Goal: Register for event/course

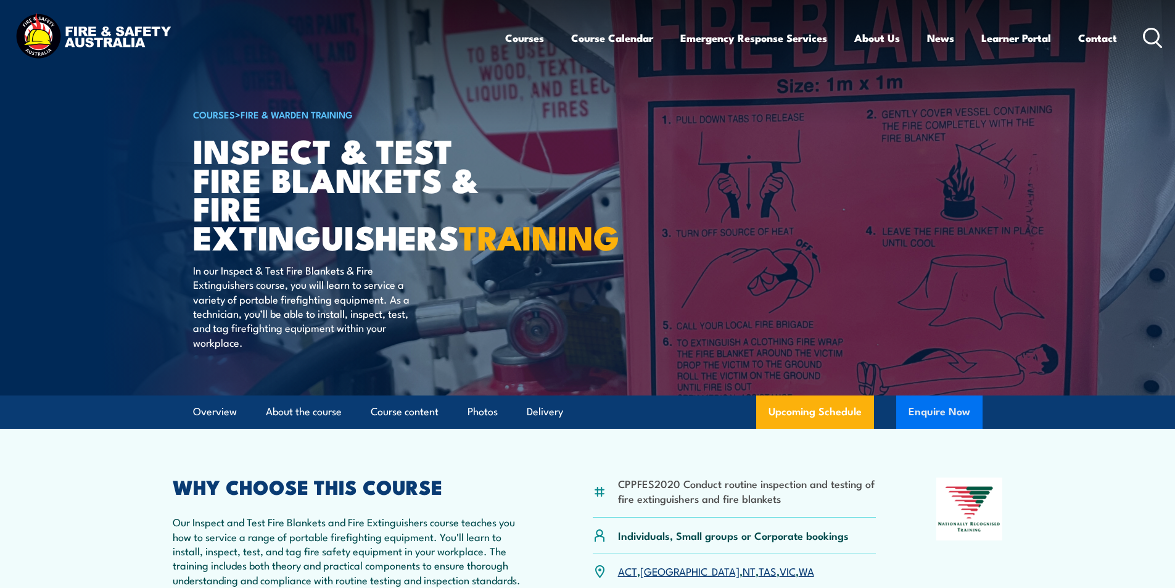
click at [936, 429] on button "Enquire Now" at bounding box center [939, 411] width 86 height 33
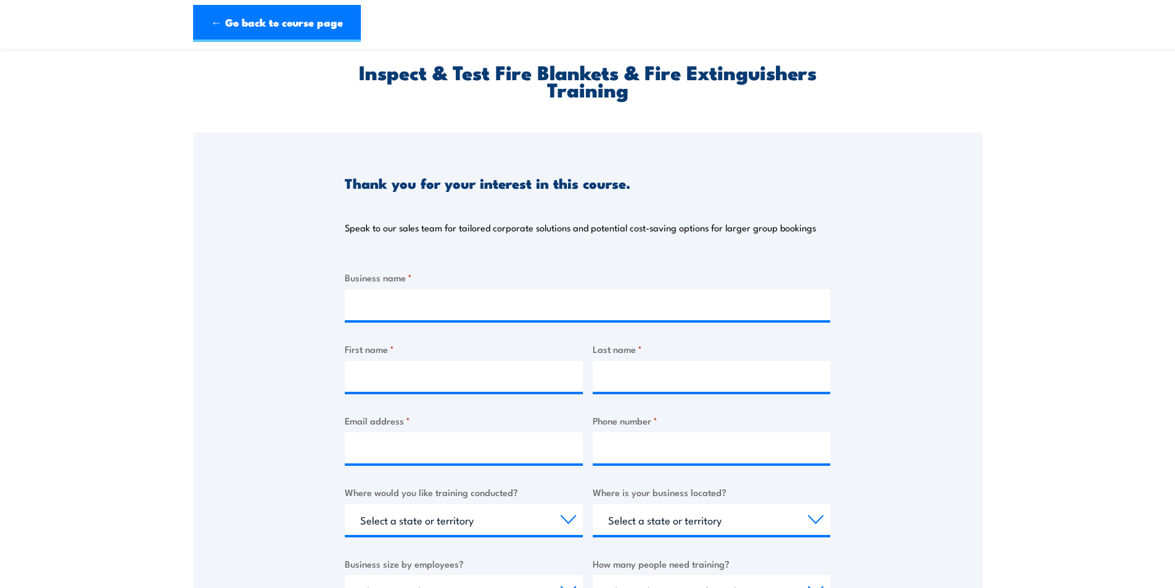
scroll to position [33, 0]
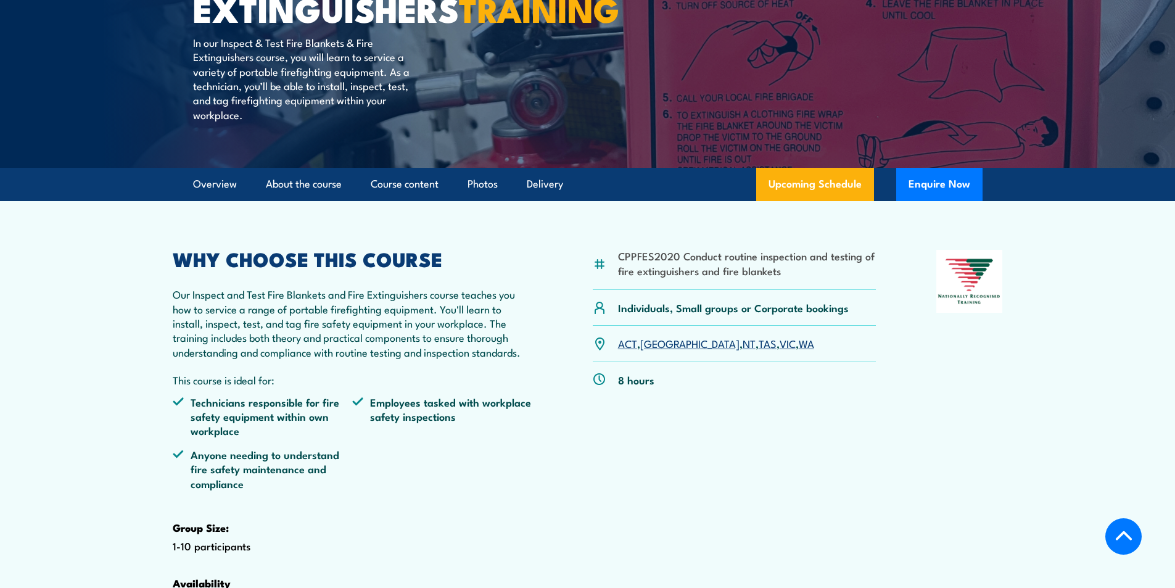
scroll to position [233, 0]
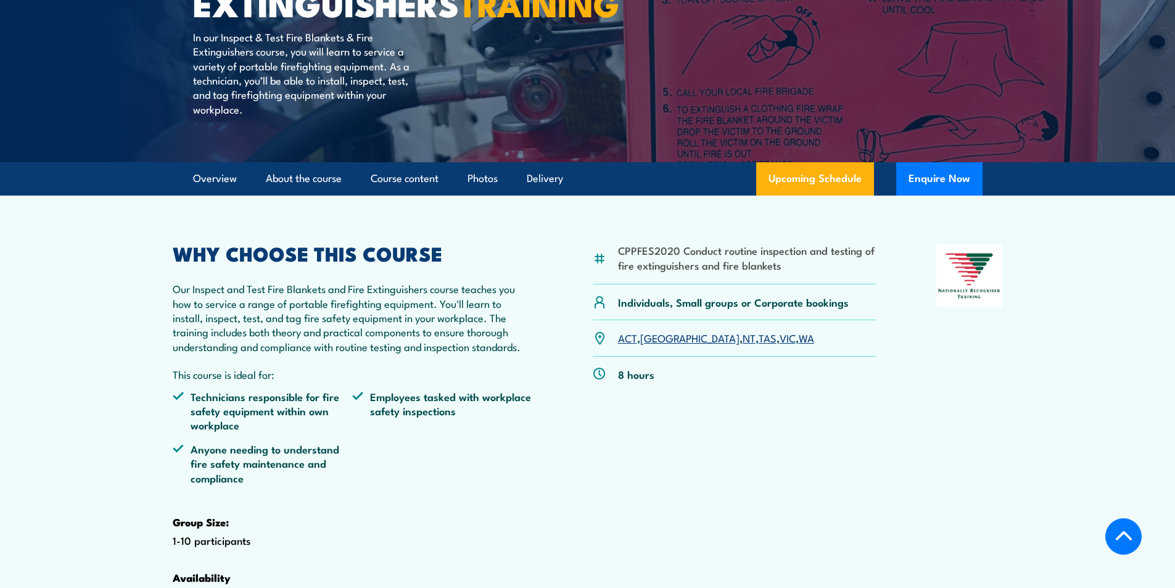
click at [799, 345] on link "WA" at bounding box center [806, 337] width 15 height 15
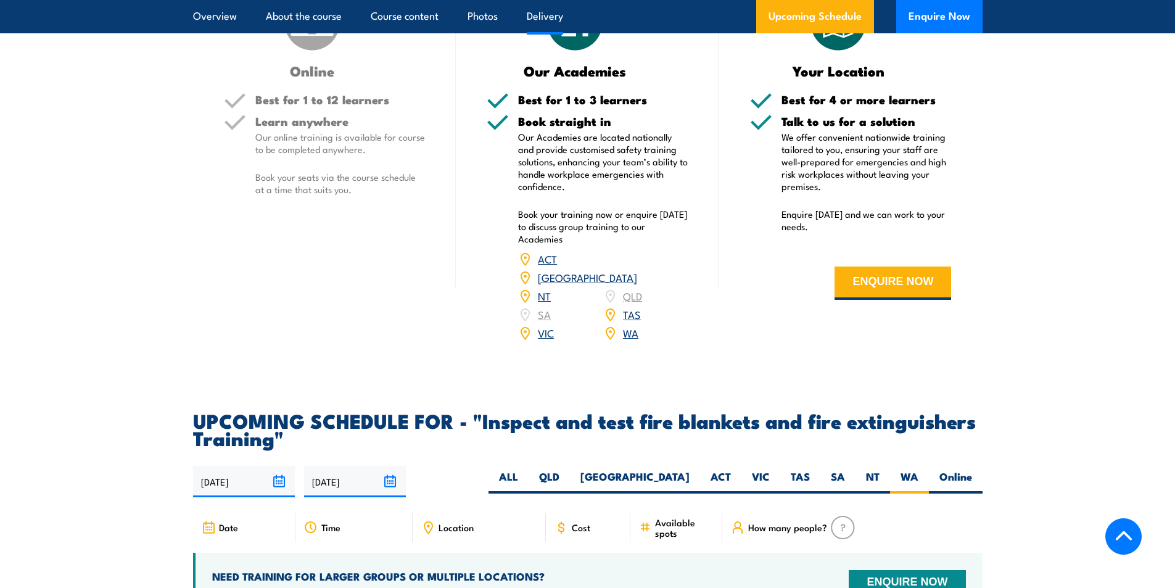
scroll to position [2013, 0]
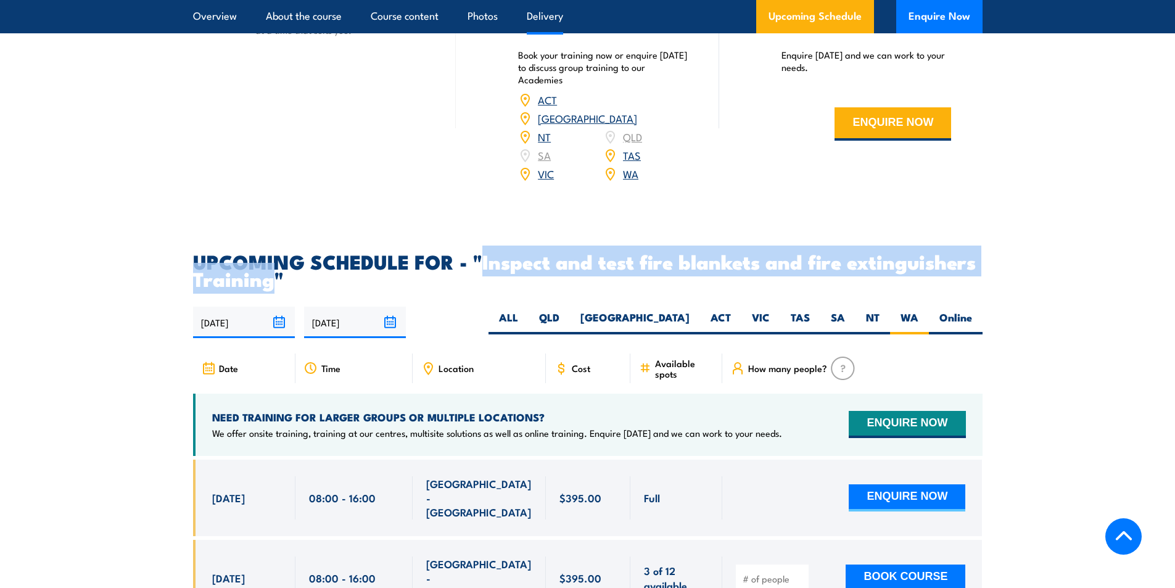
drag, startPoint x: 480, startPoint y: 289, endPoint x: 267, endPoint y: 307, distance: 214.2
click at [267, 287] on h2 "UPCOMING SCHEDULE FOR - "Inspect and test fire blankets and fire extinguishers …" at bounding box center [587, 269] width 789 height 35
copy h2 "Inspect and test fire blankets and fire extinguishers Training"
